Goal: Task Accomplishment & Management: Use online tool/utility

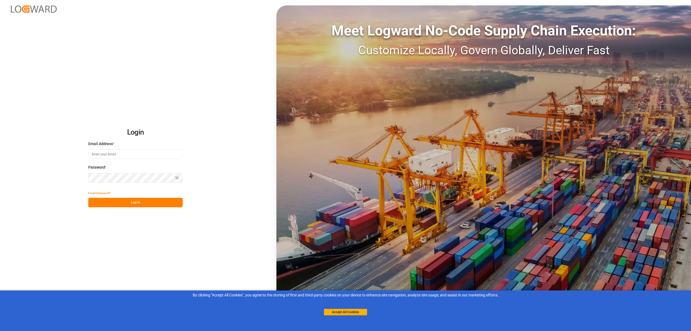
type input "[EMAIL_ADDRESS][PERSON_NAME][DOMAIN_NAME]"
click at [130, 200] on button "Log In" at bounding box center [135, 202] width 94 height 9
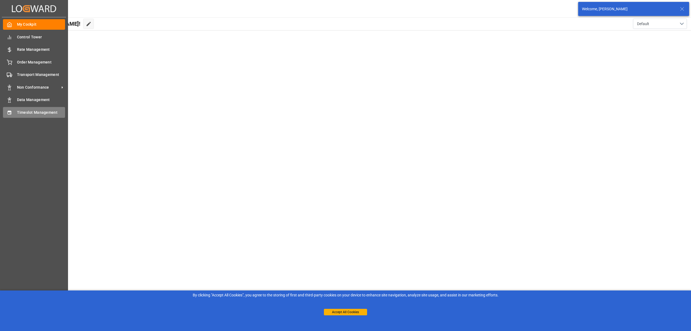
click at [7, 114] on icon at bounding box center [9, 112] width 5 height 5
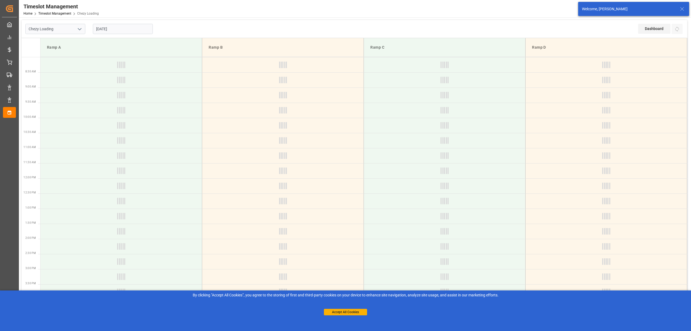
type input "Chezy Loading"
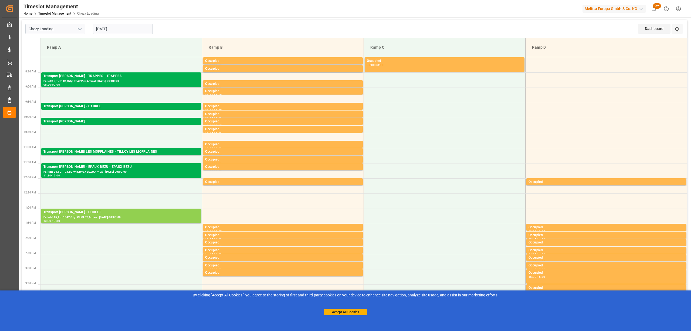
click at [236, 42] on div "Ramp B" at bounding box center [282, 47] width 153 height 10
